Goal: Task Accomplishment & Management: Manage account settings

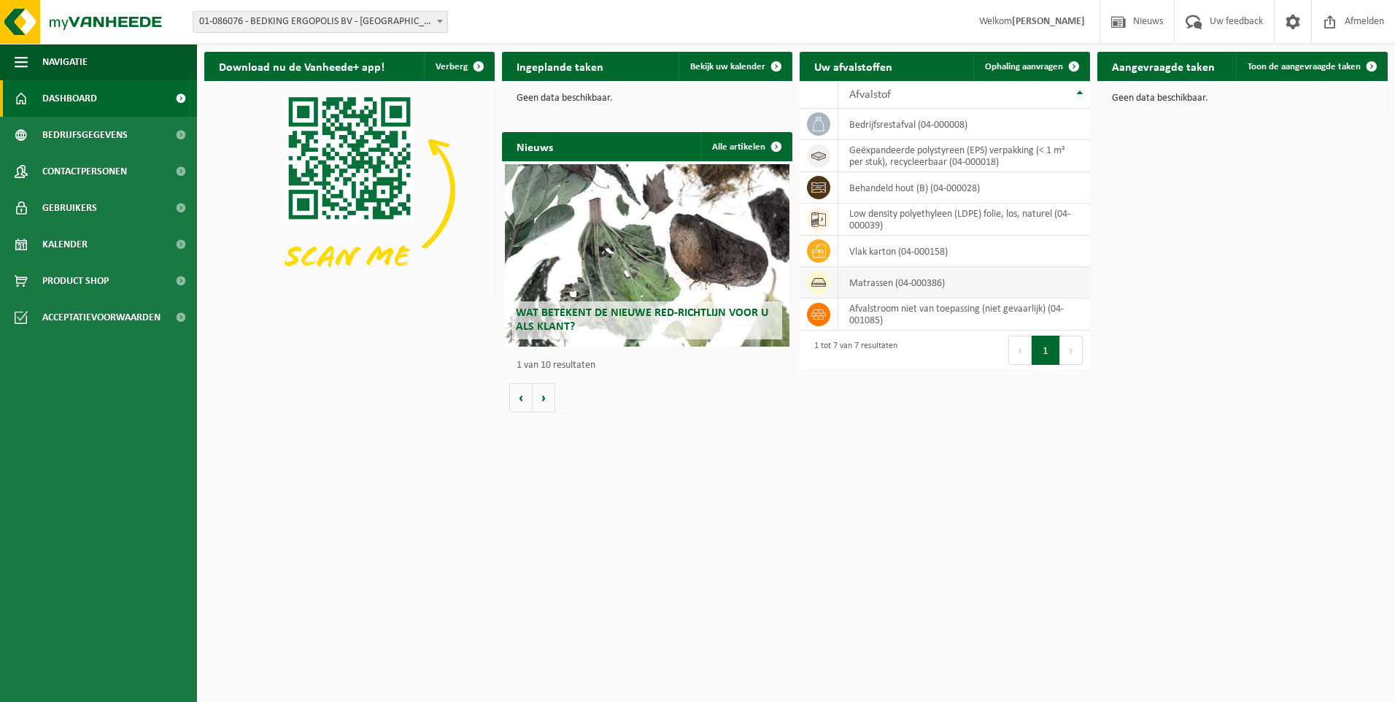
click at [899, 291] on td "matrassen (04-000386)" at bounding box center [964, 282] width 252 height 31
click at [1073, 68] on span at bounding box center [1073, 66] width 29 height 29
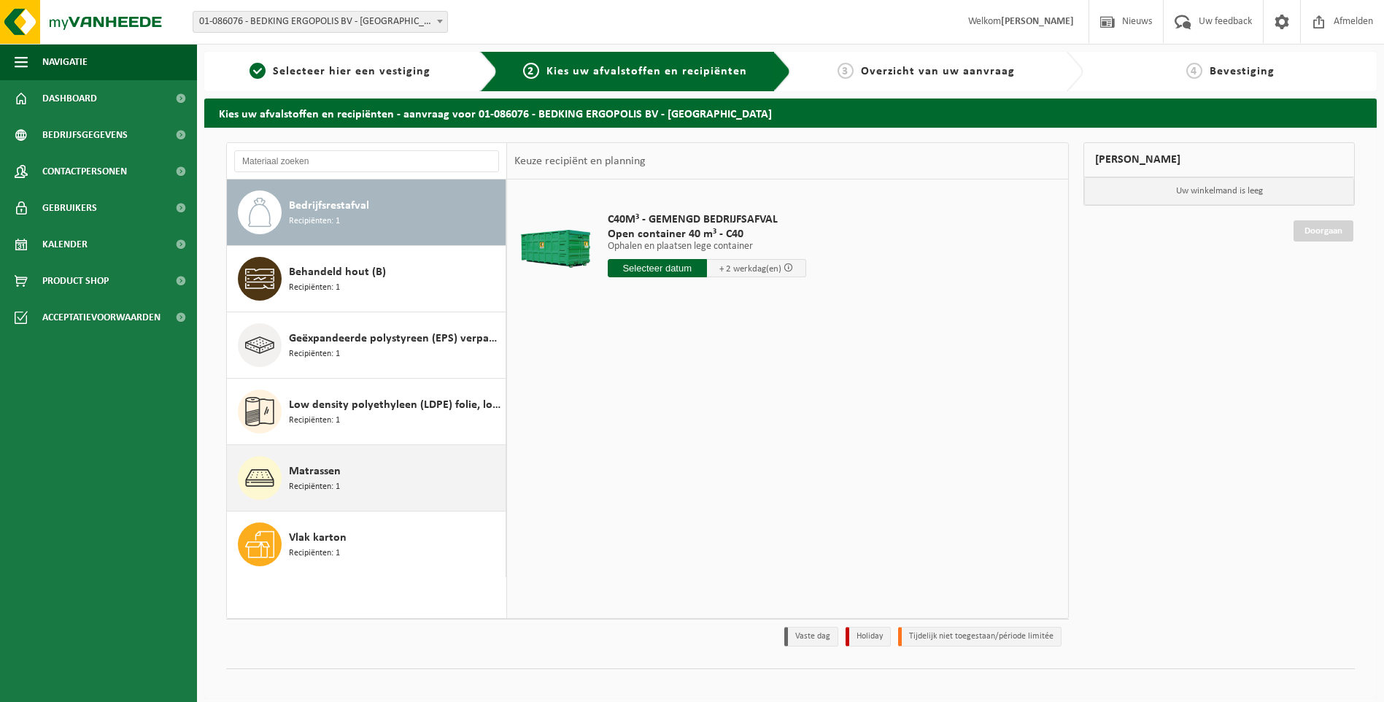
click at [338, 489] on span "Recipiënten: 1" at bounding box center [314, 487] width 51 height 14
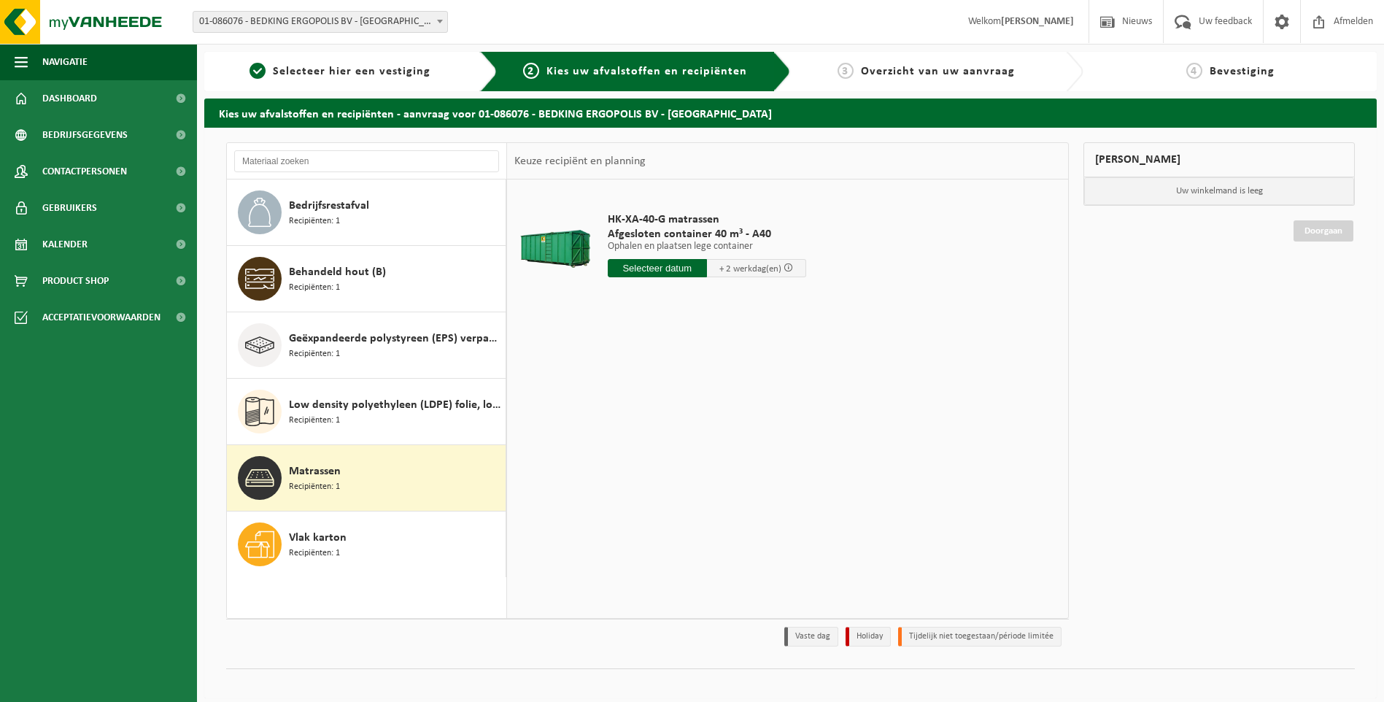
click at [696, 268] on input "text" at bounding box center [657, 268] width 99 height 18
click at [644, 421] on div "23" at bounding box center [647, 420] width 26 height 23
type input "Van 2025-09-23"
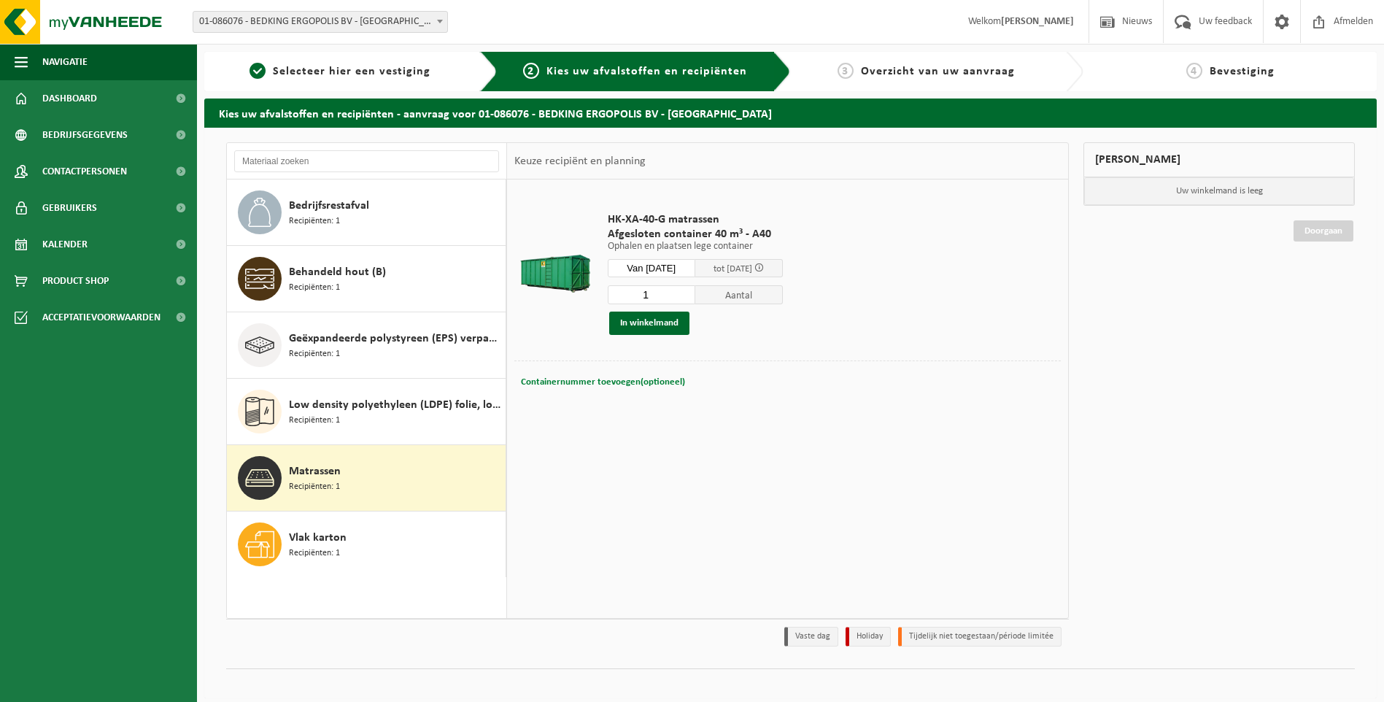
click at [646, 377] on span "Containernummer toevoegen(optioneel)" at bounding box center [603, 381] width 164 height 9
type input "A30-037"
click at [658, 326] on button "In winkelmand" at bounding box center [649, 322] width 80 height 23
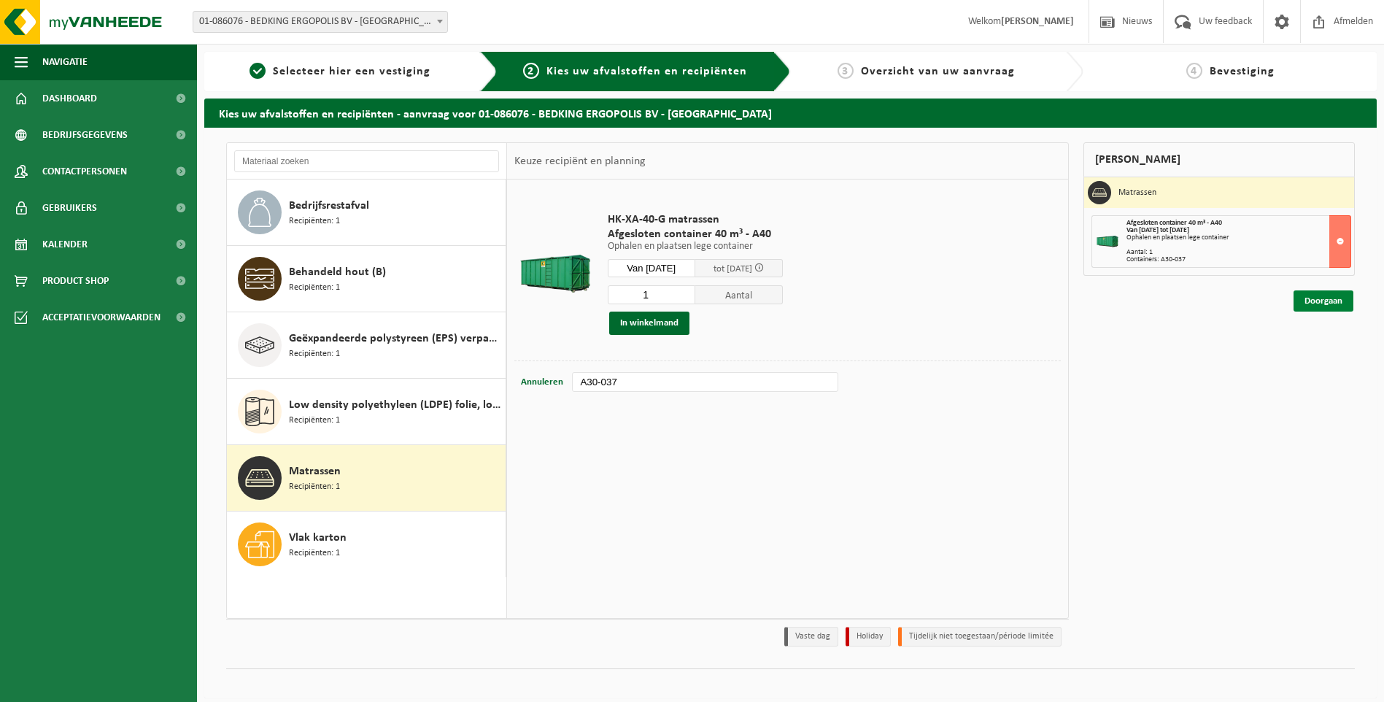
click at [1351, 299] on link "Doorgaan" at bounding box center [1323, 300] width 60 height 21
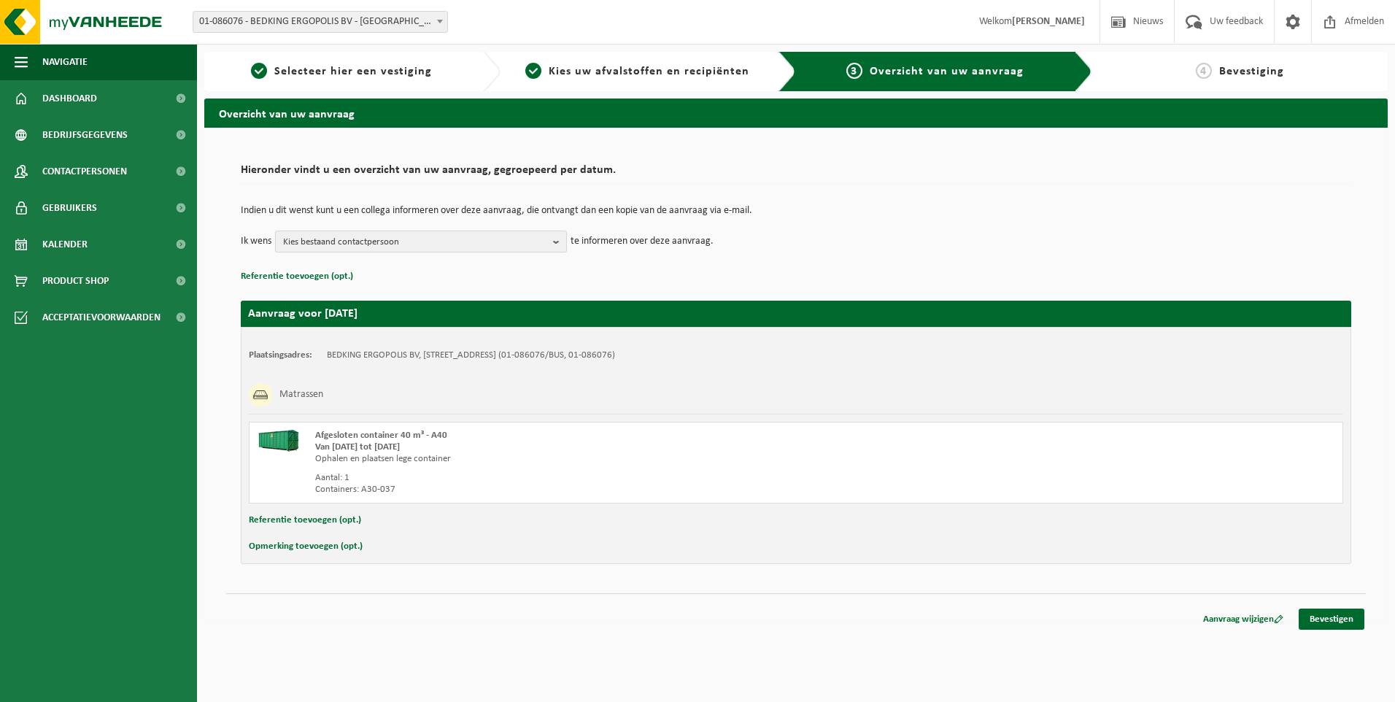
click at [557, 241] on b "button" at bounding box center [559, 241] width 13 height 20
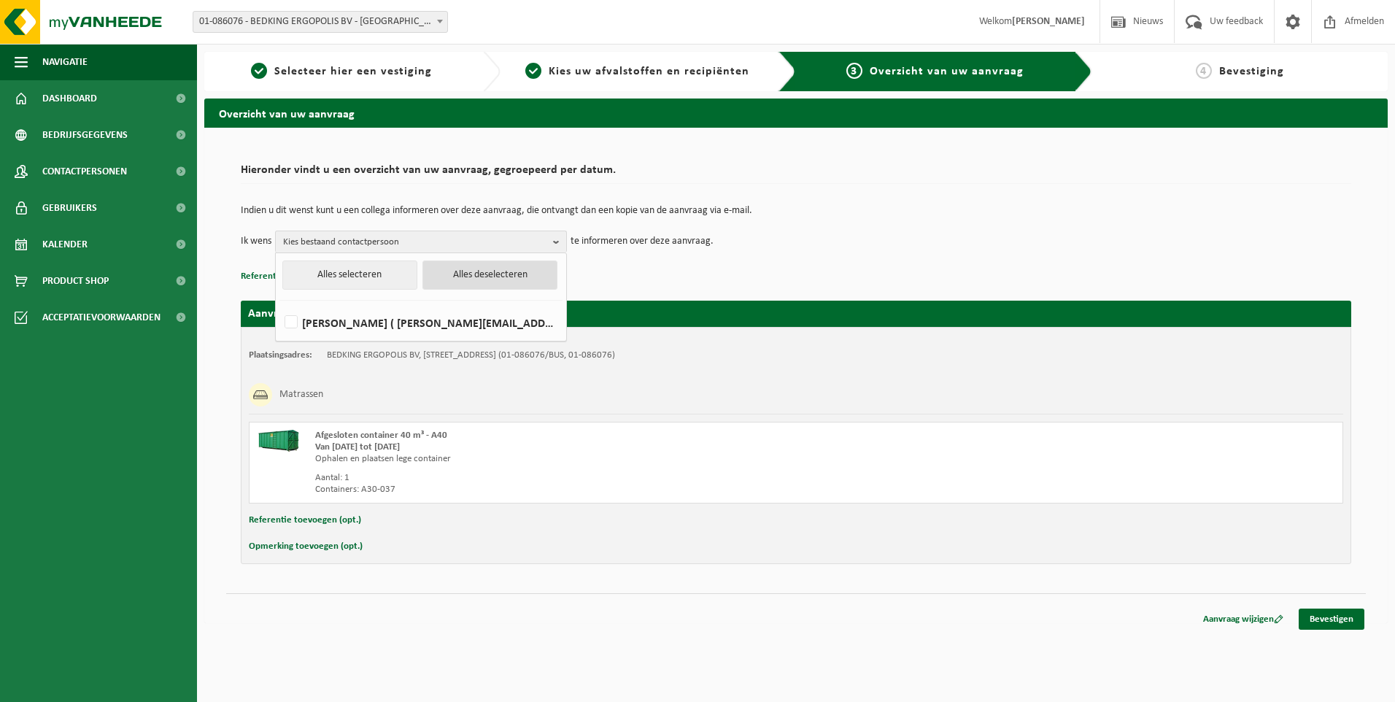
click at [508, 276] on button "Alles deselecteren" at bounding box center [489, 274] width 135 height 29
click at [768, 241] on td "Ik wens Kies bestaand contactpersoon Alles selecteren Alles deselecteren Pascal…" at bounding box center [796, 242] width 1110 height 22
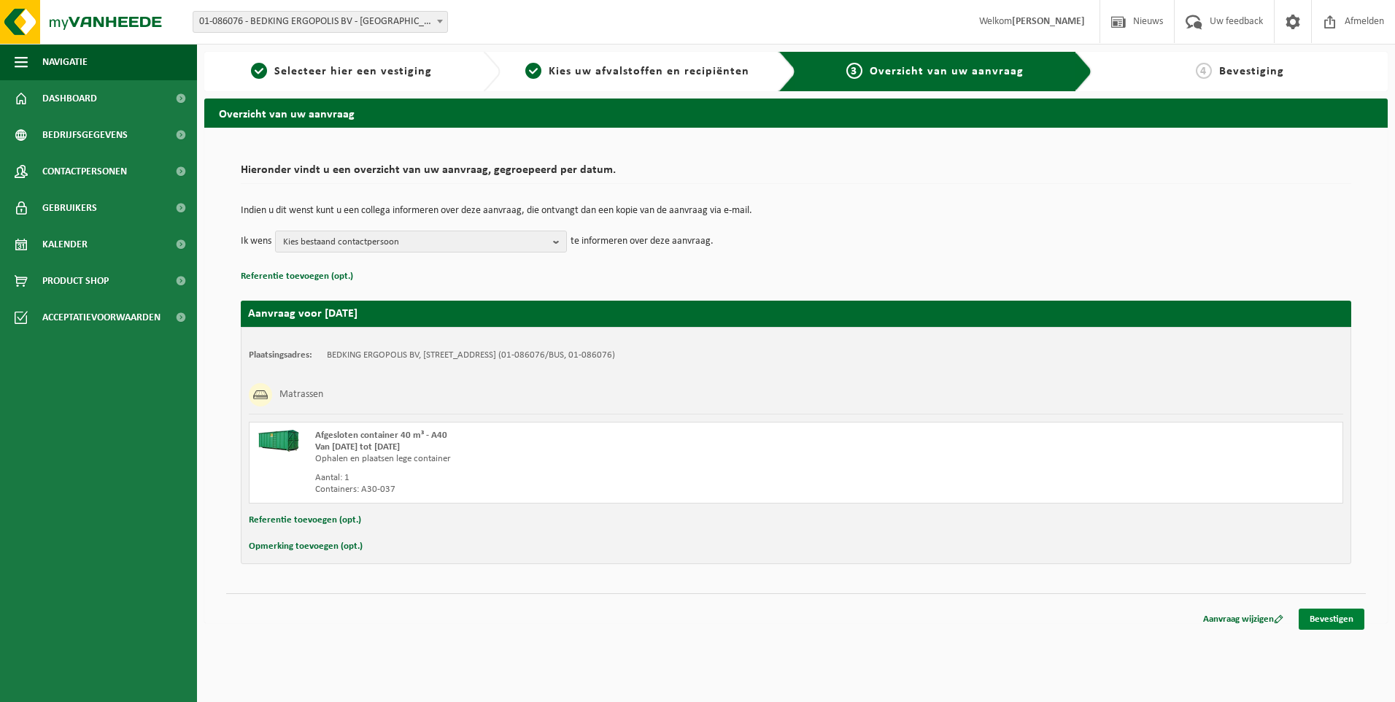
click at [1323, 617] on link "Bevestigen" at bounding box center [1331, 618] width 66 height 21
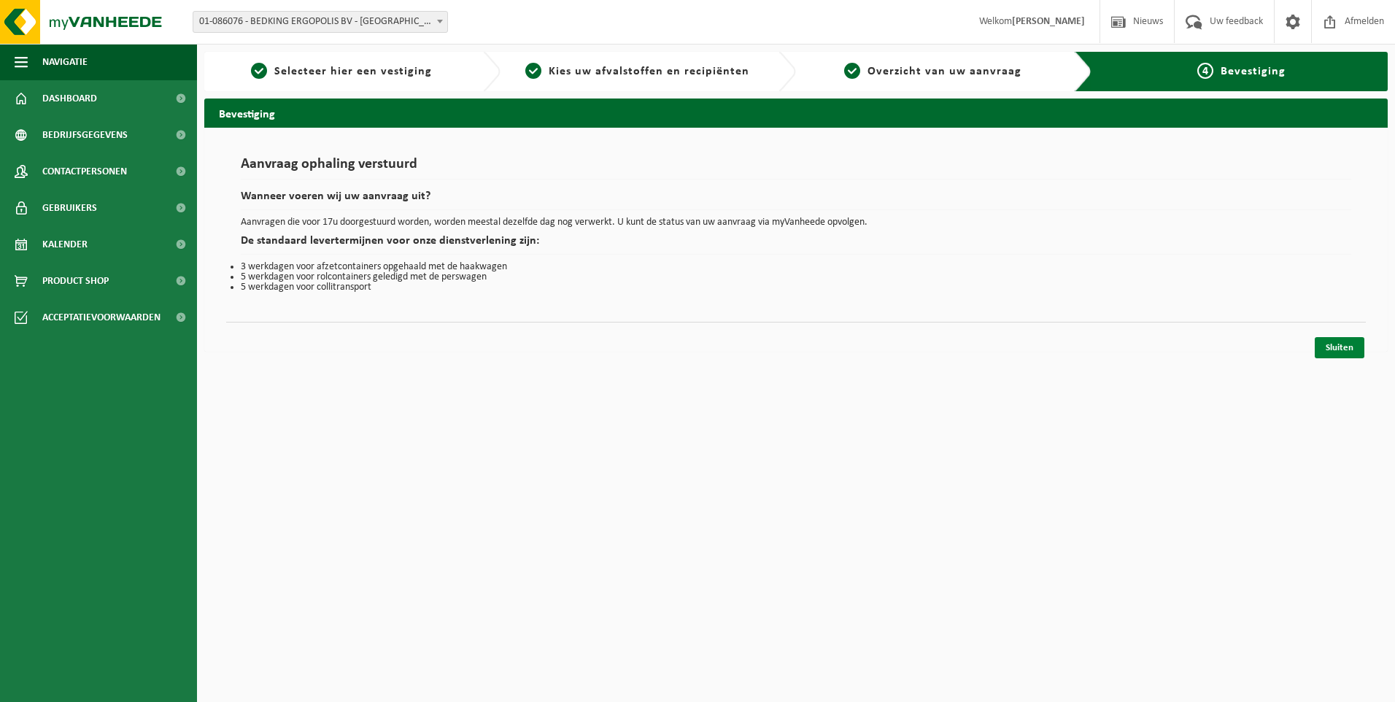
click at [1331, 354] on link "Sluiten" at bounding box center [1340, 347] width 50 height 21
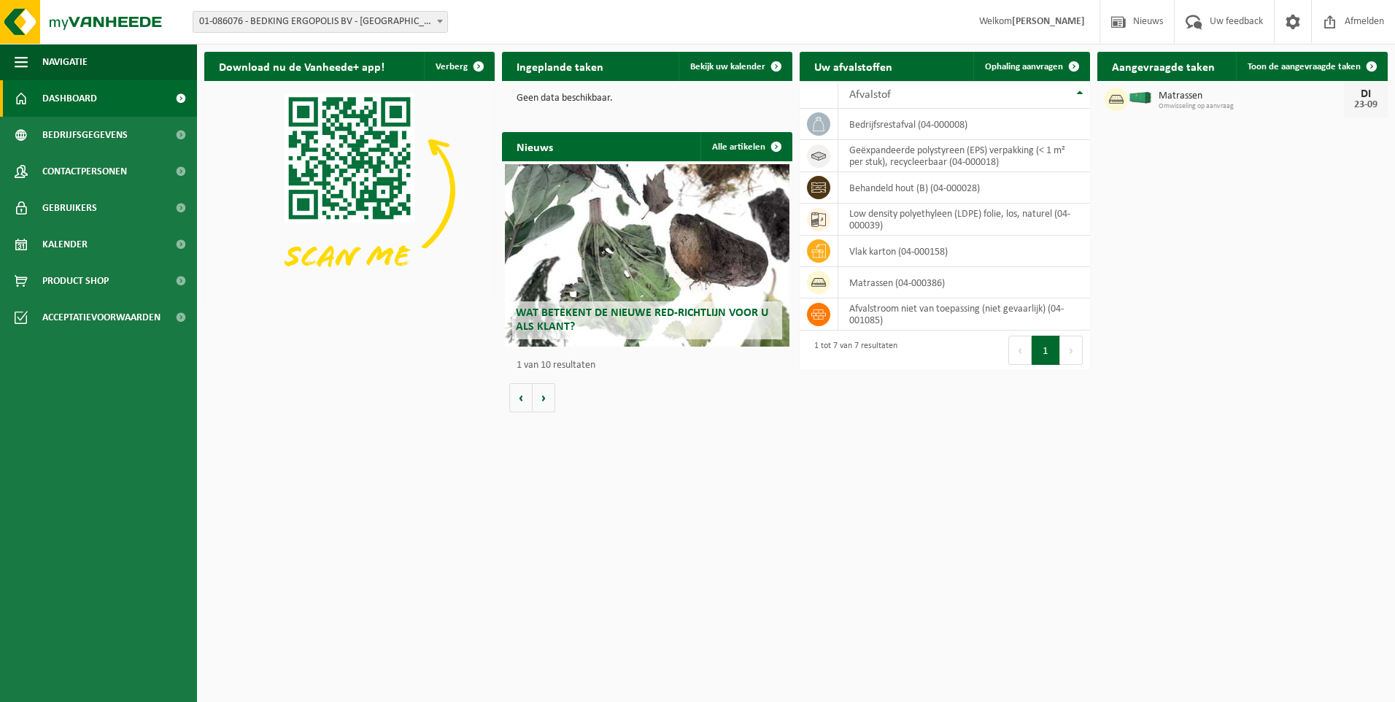
click at [657, 312] on span "Wat betekent de nieuwe RED-richtlijn voor u als klant?" at bounding box center [642, 320] width 252 height 26
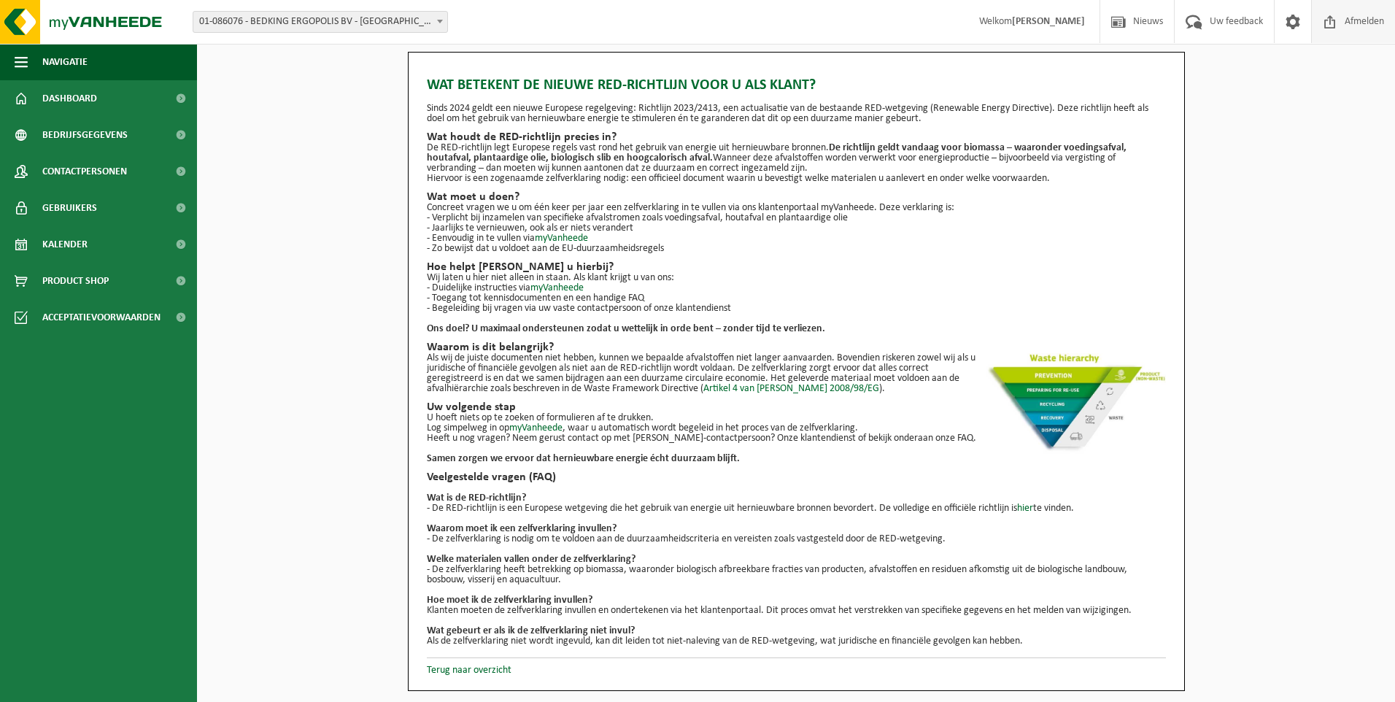
click at [1359, 17] on span "Afmelden" at bounding box center [1364, 21] width 47 height 43
